Goal: Task Accomplishment & Management: Manage account settings

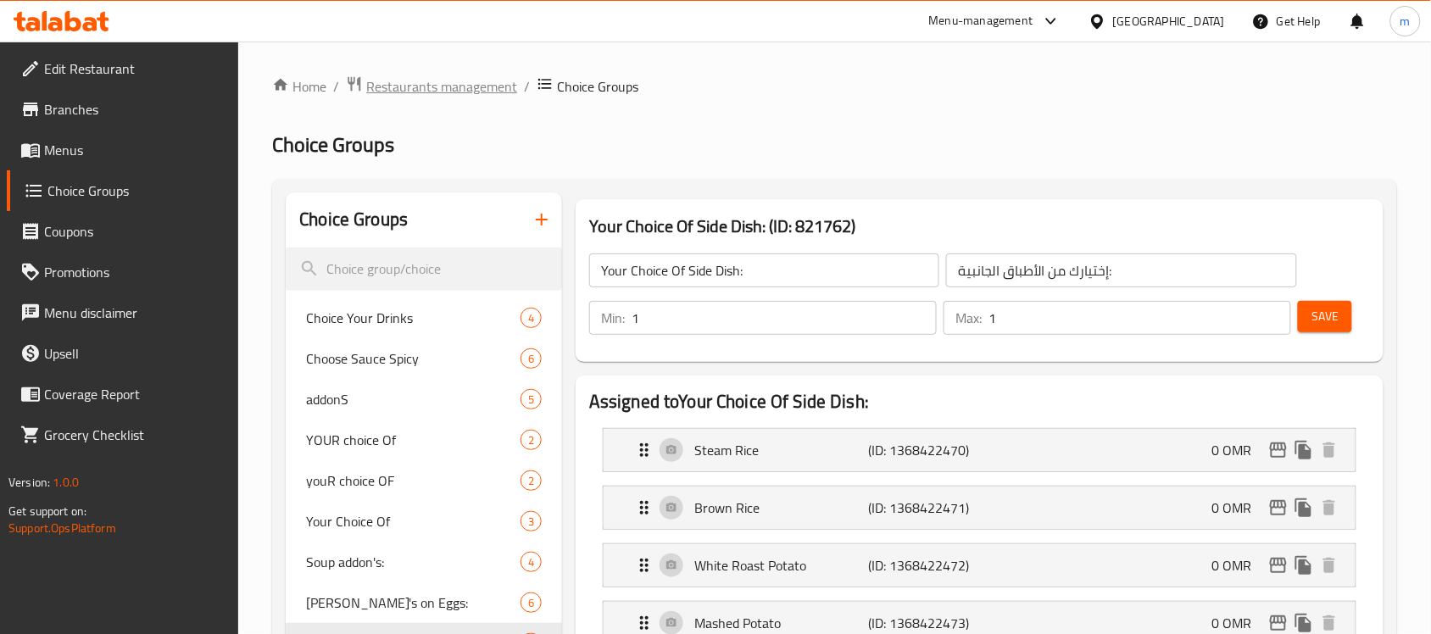
click at [413, 97] on span "Restaurants management" at bounding box center [441, 86] width 151 height 20
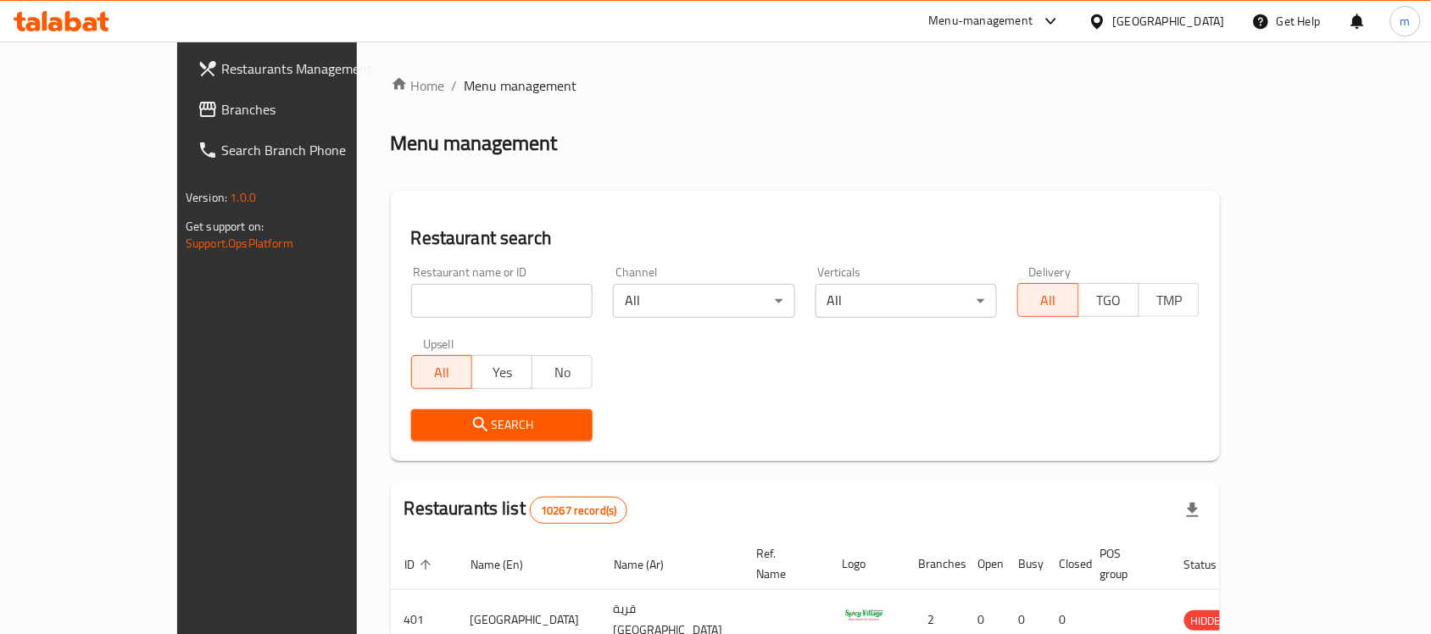
click at [221, 120] on span "Branches" at bounding box center [311, 109] width 181 height 20
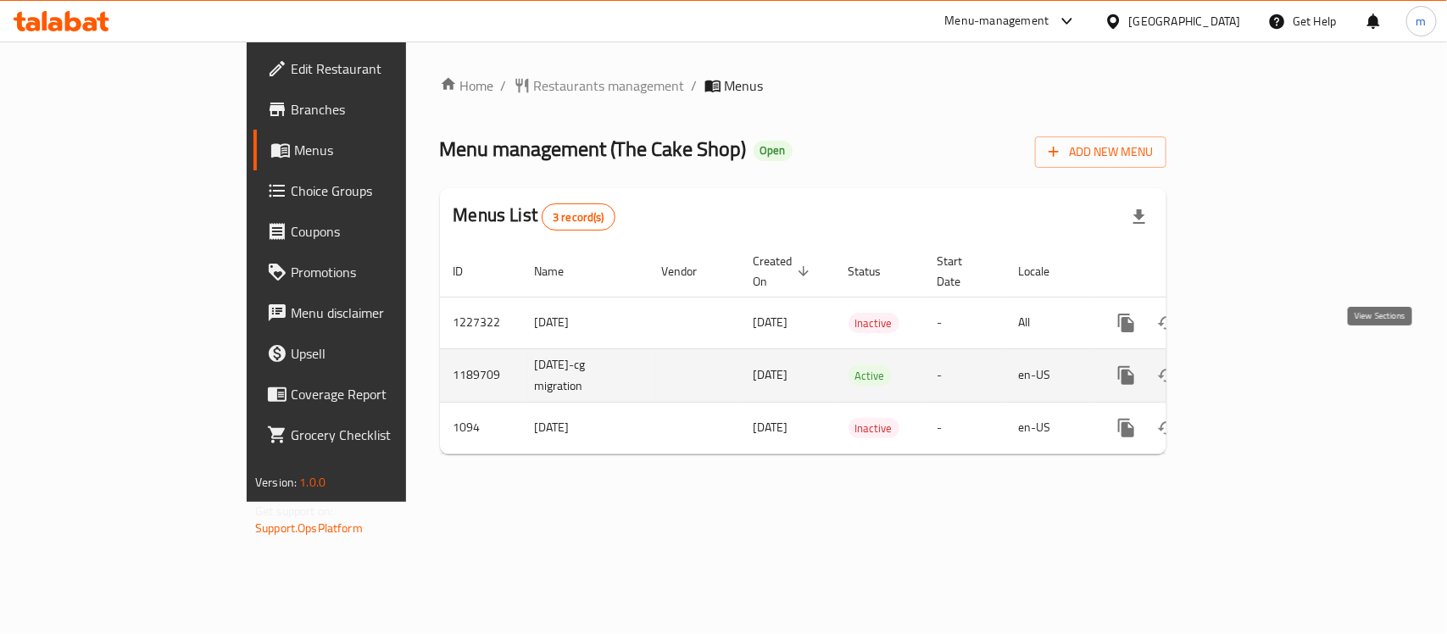
click at [1259, 365] on icon "enhanced table" at bounding box center [1248, 375] width 20 height 20
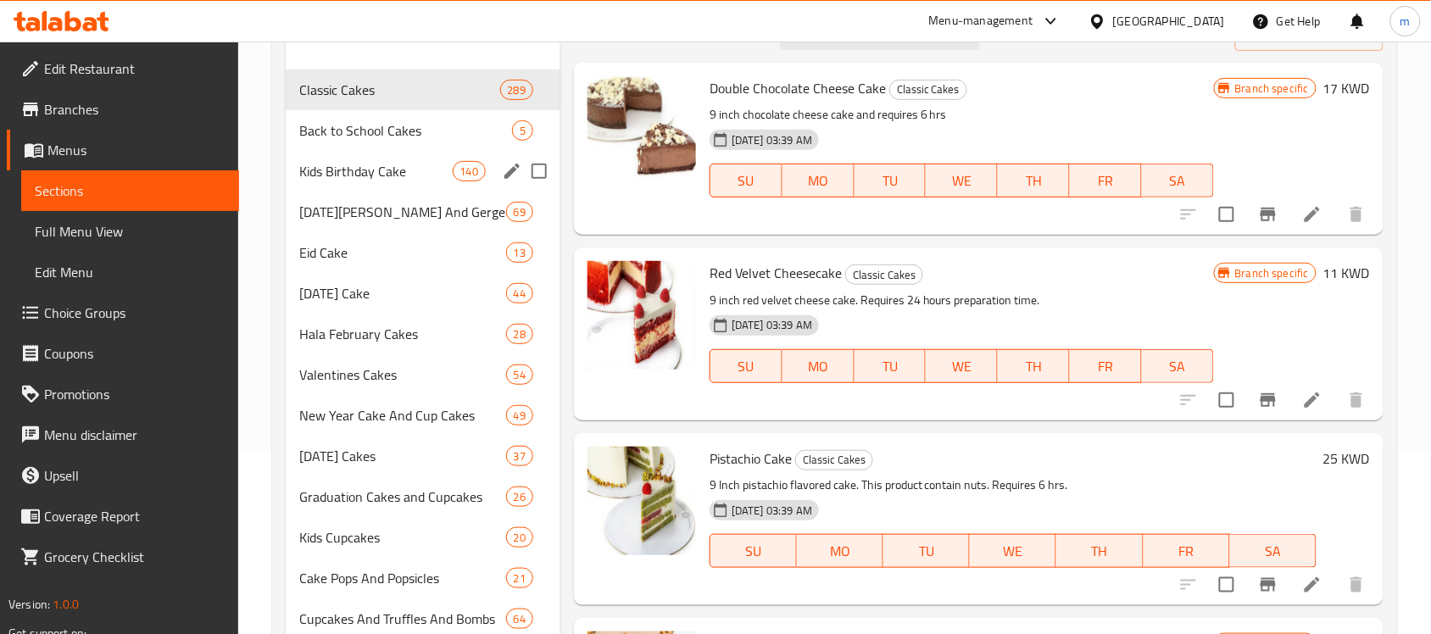
scroll to position [212, 0]
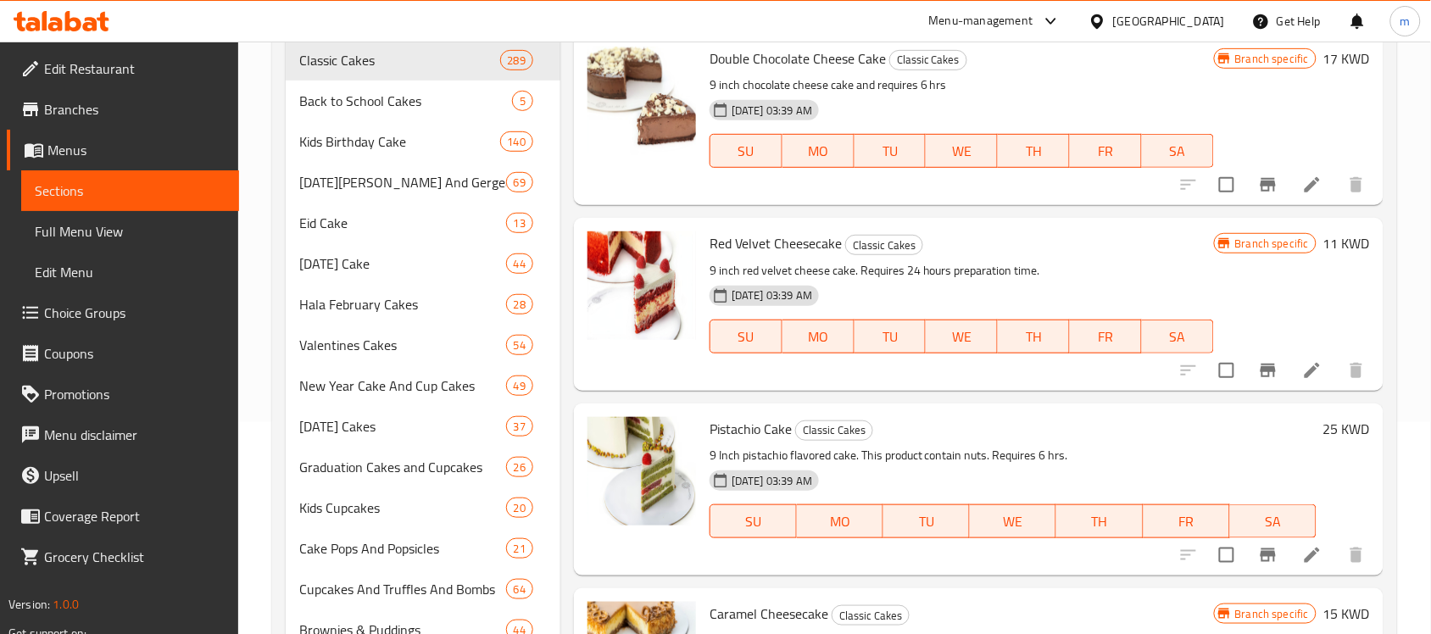
click at [62, 316] on span "Choice Groups" at bounding box center [134, 313] width 181 height 20
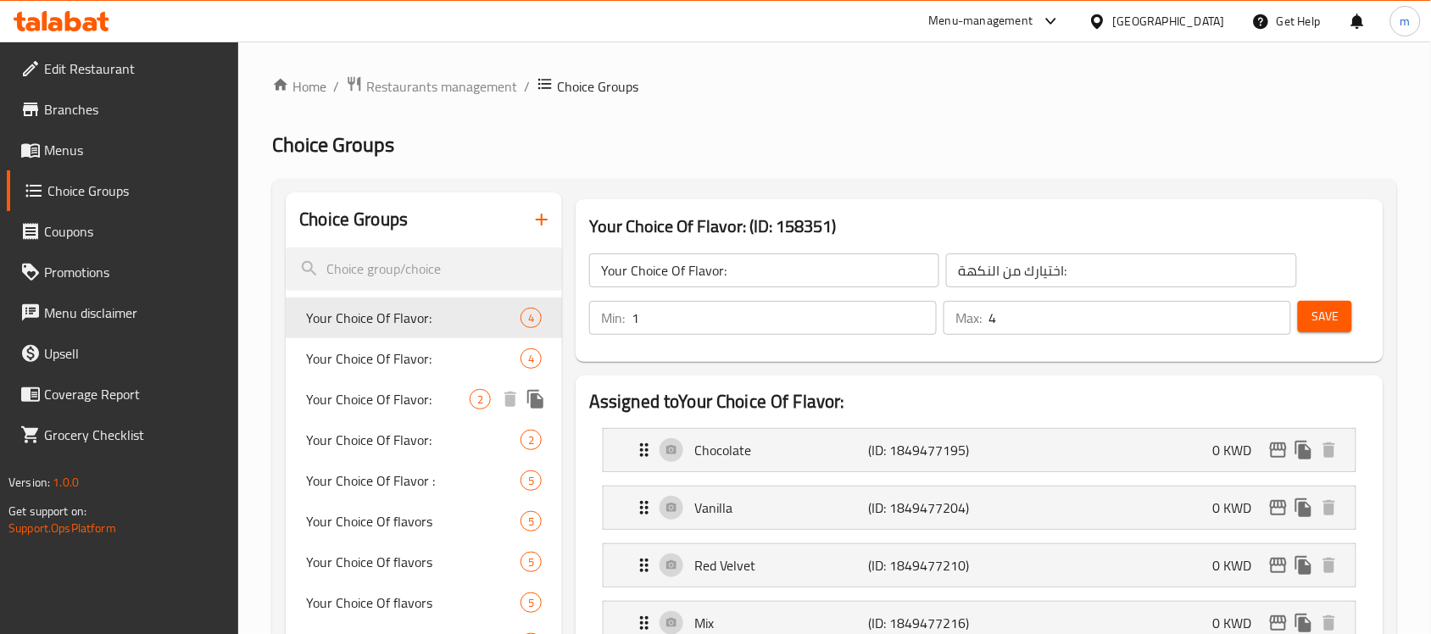
click at [373, 338] on div "Your Choice Of Flavor: 4" at bounding box center [424, 358] width 276 height 41
click at [359, 389] on span "Your Choice Of Flavor:" at bounding box center [388, 399] width 164 height 20
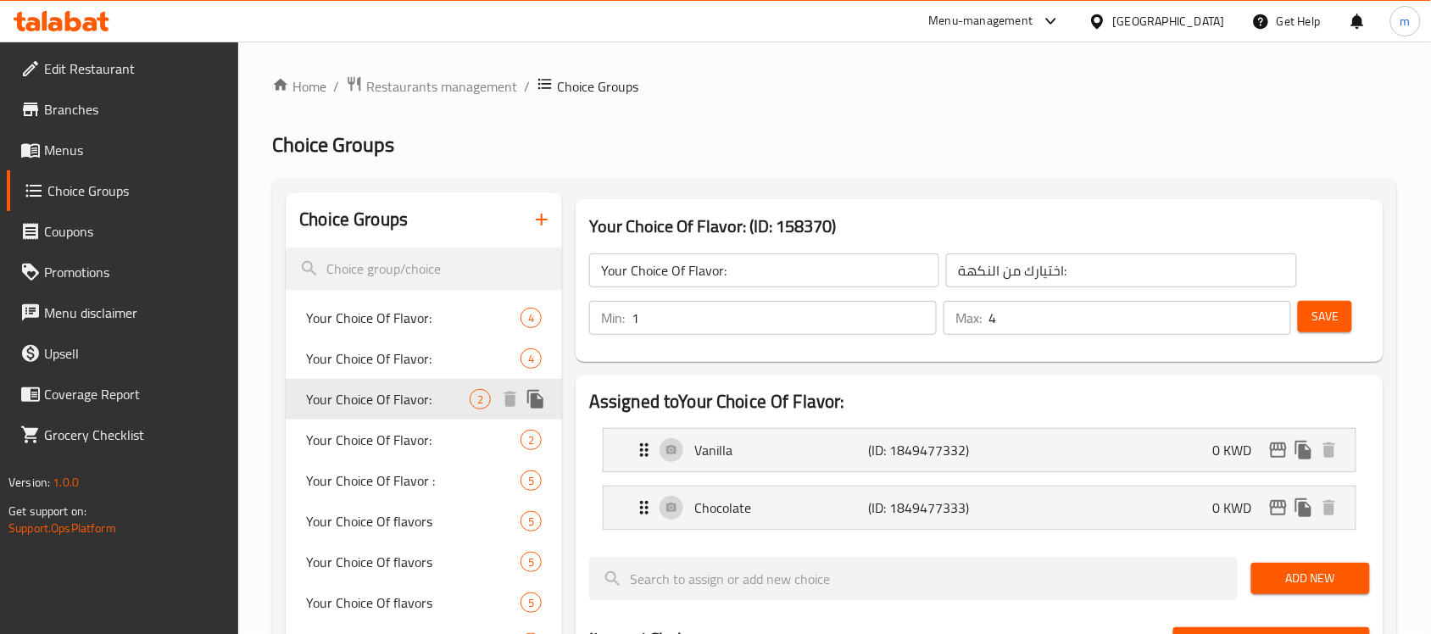
drag, startPoint x: 359, startPoint y: 290, endPoint x: 14, endPoint y: 303, distance: 344.4
click at [360, 389] on span "Your Choice Of Flavor:" at bounding box center [388, 399] width 164 height 20
click at [366, 430] on span "Your Choice Of Flavor:" at bounding box center [413, 440] width 214 height 20
click at [359, 470] on span "Your Choice Of Flavor :" at bounding box center [413, 480] width 214 height 20
click at [362, 511] on span "Your Choice Of flavors" at bounding box center [413, 521] width 214 height 20
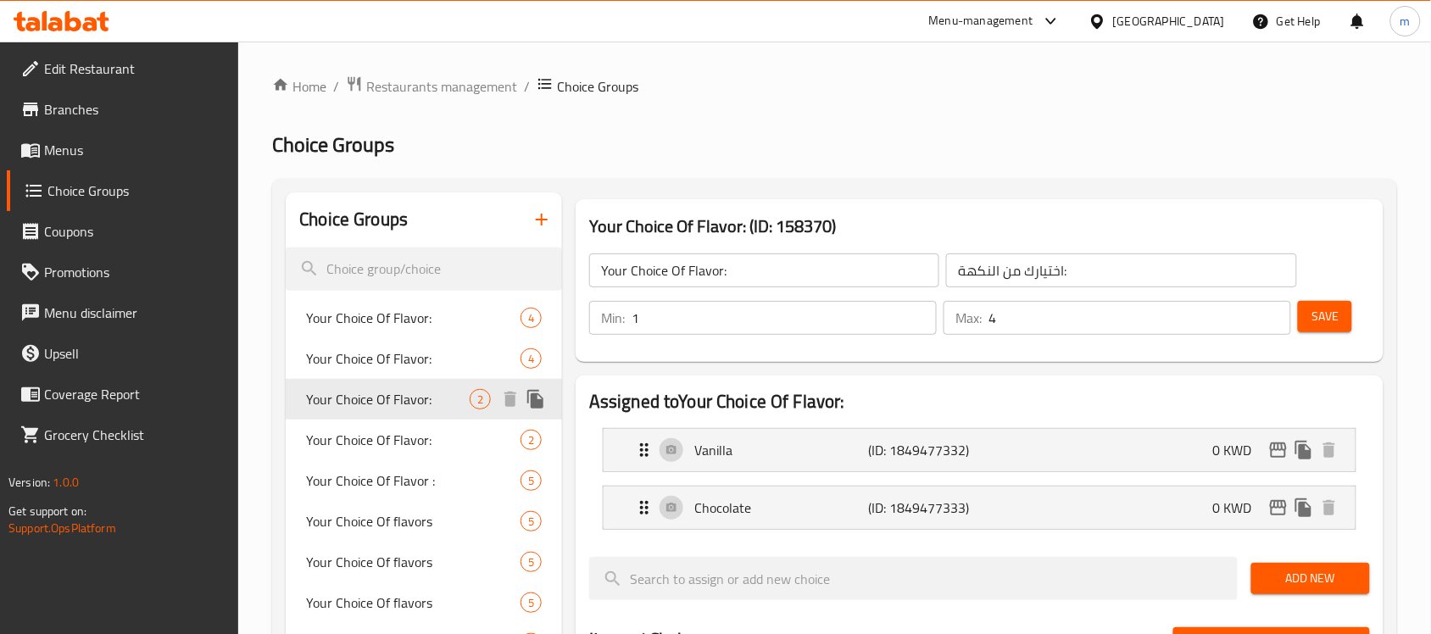
click at [360, 542] on div "Your Choice Of flavors 5" at bounding box center [424, 562] width 276 height 41
click at [380, 348] on span "Your Choice Of Flavor:" at bounding box center [413, 358] width 214 height 20
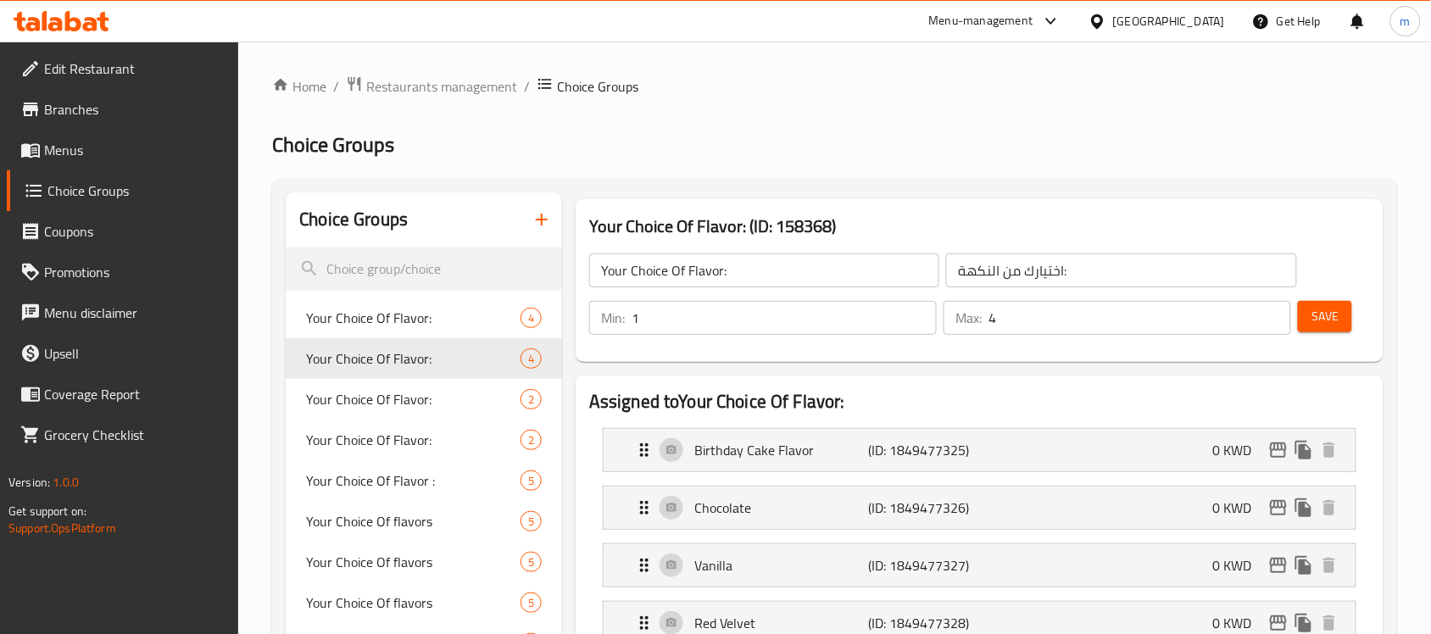
type input "Your Choice Of Flavor:"
type input "اختيارك من النكهة:"
type input "3"
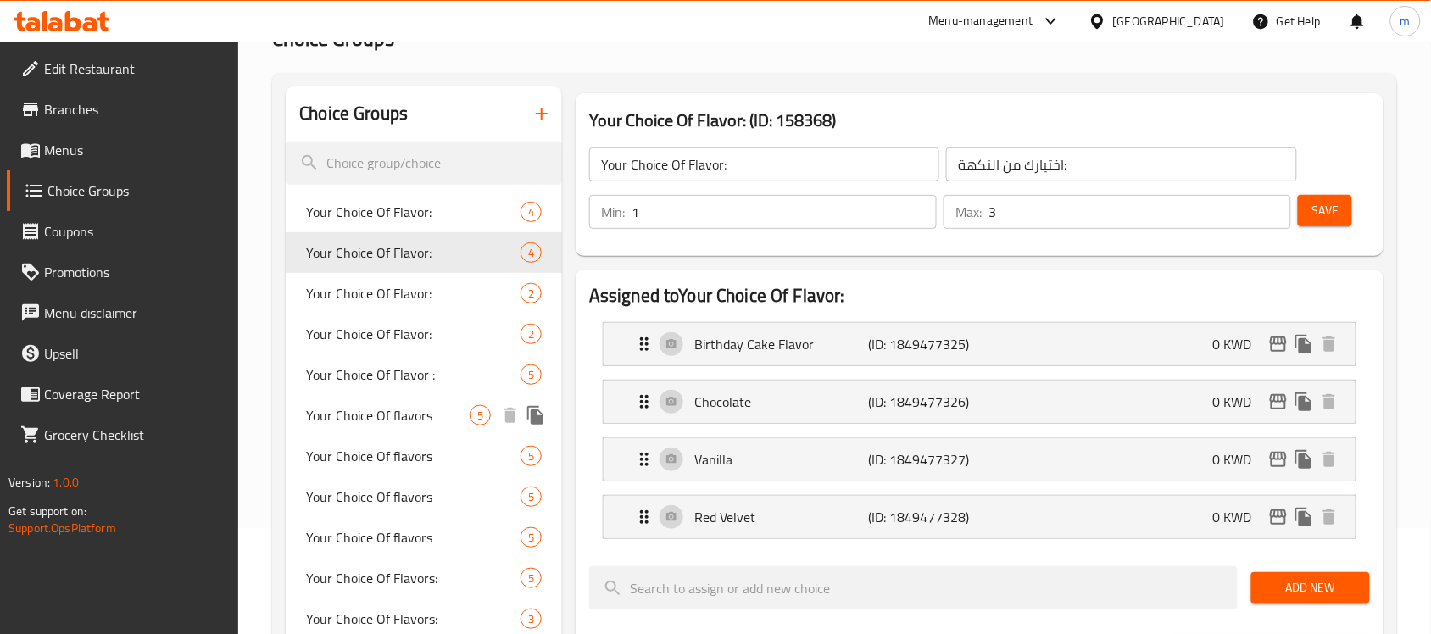
click at [397, 417] on span "Your Choice Of flavors" at bounding box center [388, 415] width 164 height 20
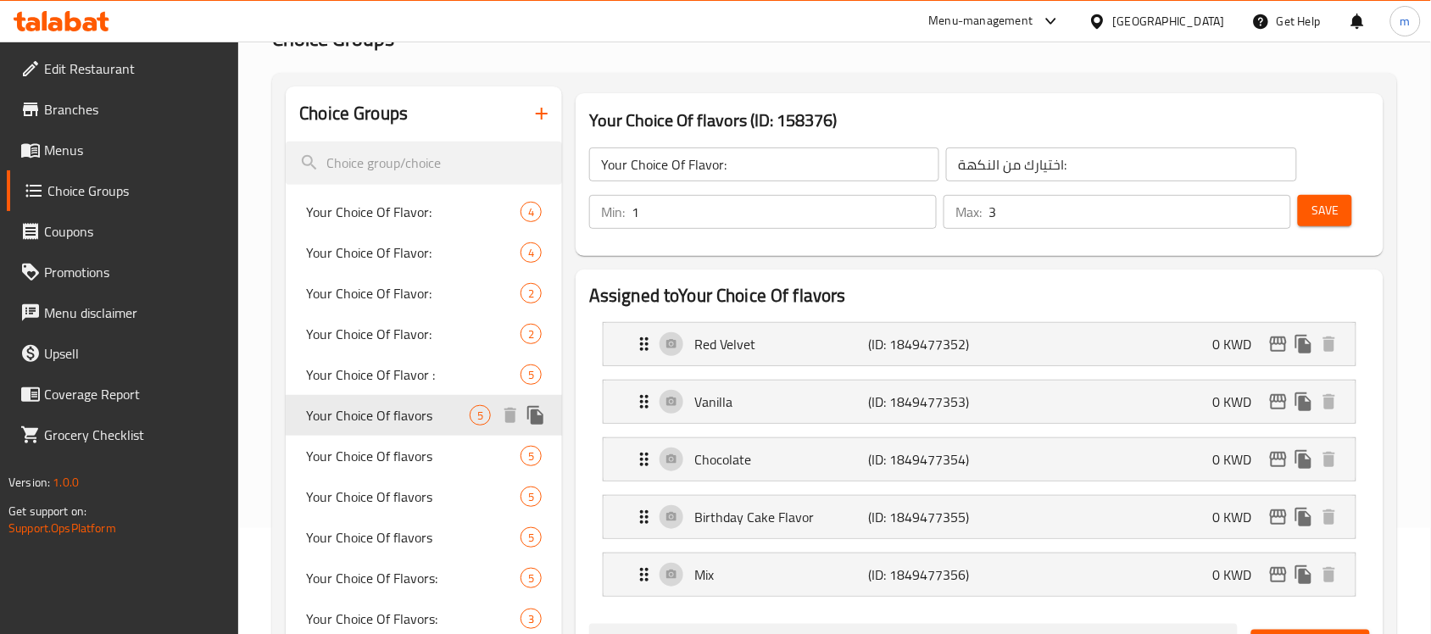
type input "Your Choice Of flavors"
type input "اختيارك من النكهات:"
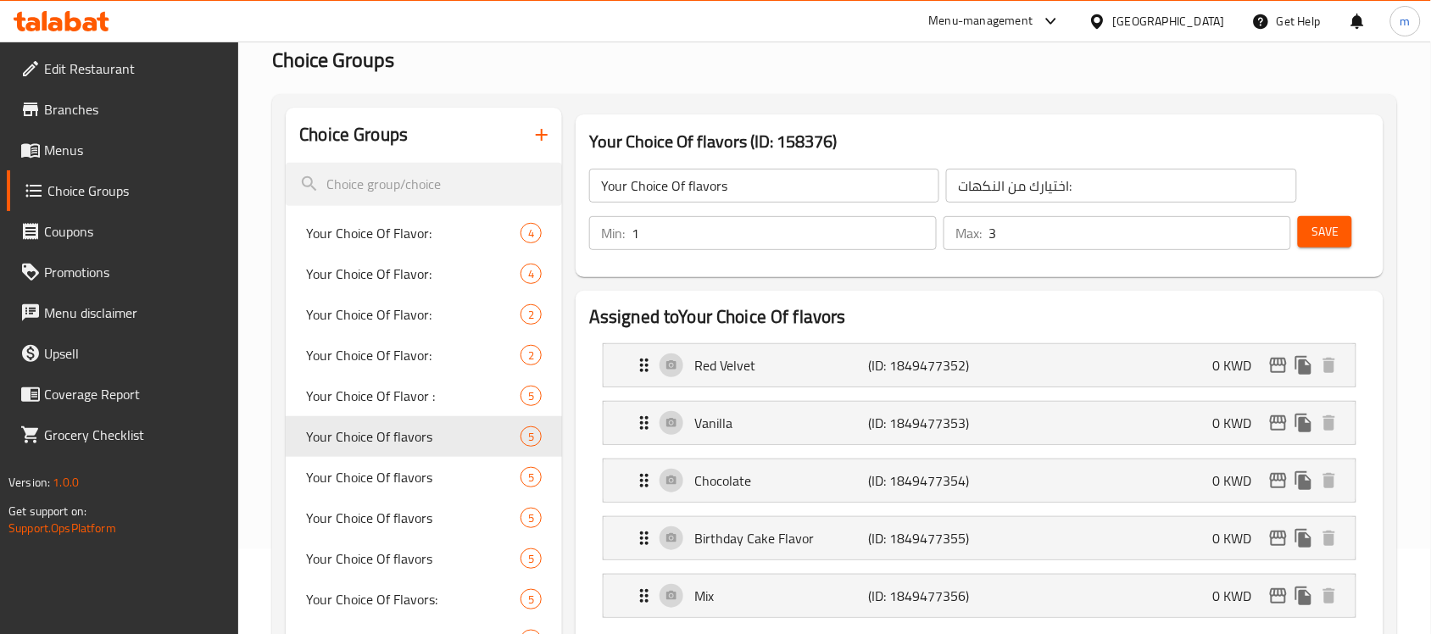
scroll to position [0, 0]
